Goal: Navigation & Orientation: Find specific page/section

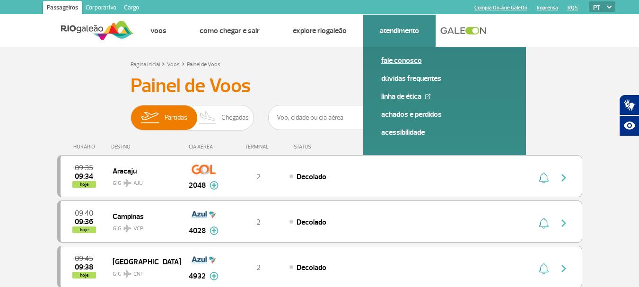
click at [404, 62] on link "Fale conosco" at bounding box center [444, 60] width 127 height 10
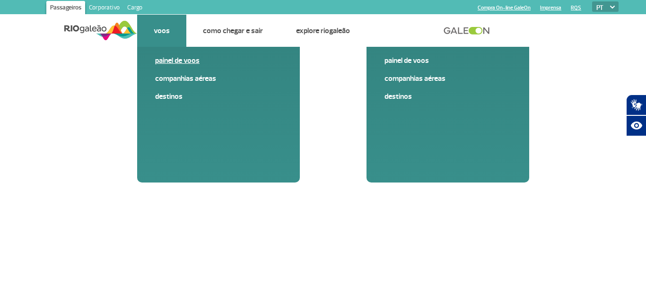
click at [169, 60] on link "Painel de voos" at bounding box center [218, 60] width 127 height 10
